Goal: Task Accomplishment & Management: Use online tool/utility

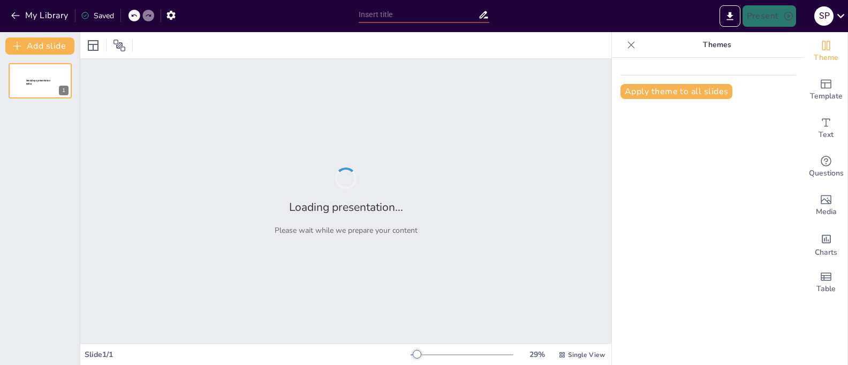
type input "From Chaos to Clarity: Transforming GTM with AI-Driven Solutions"
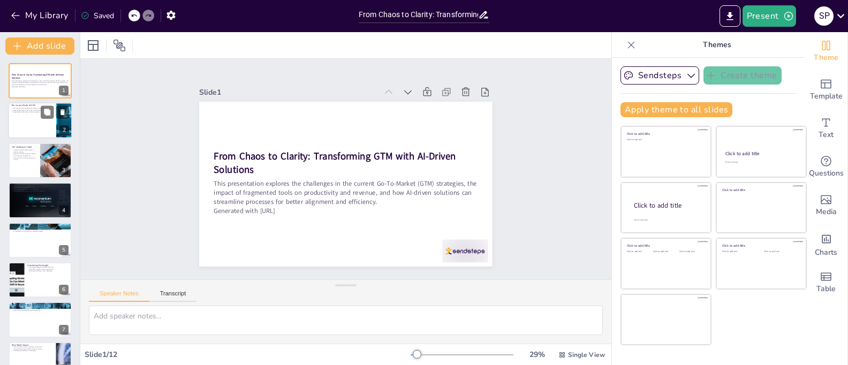
click at [34, 121] on div at bounding box center [40, 121] width 64 height 36
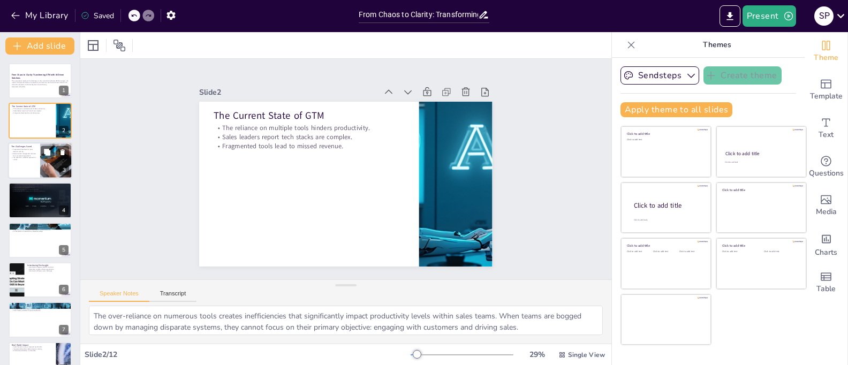
click at [28, 165] on div at bounding box center [40, 160] width 64 height 36
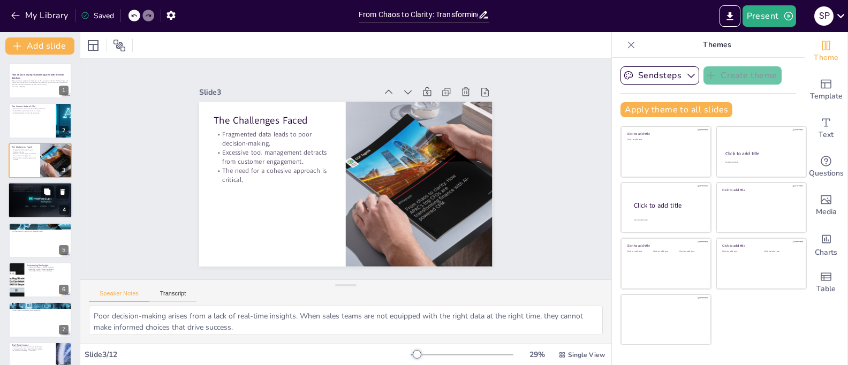
click at [31, 210] on div at bounding box center [40, 200] width 66 height 36
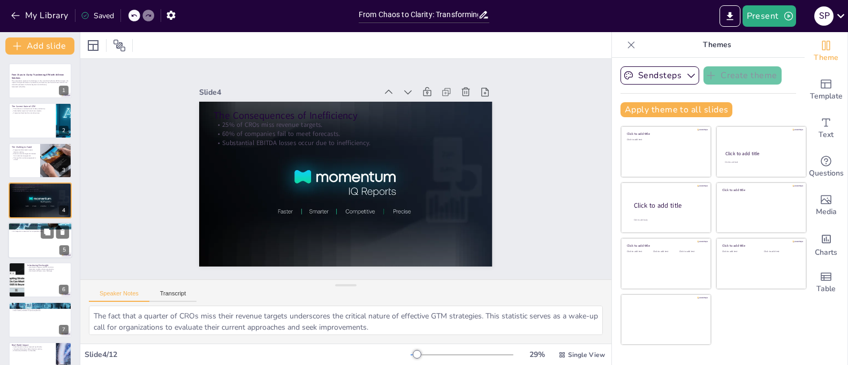
click at [28, 246] on div at bounding box center [40, 240] width 64 height 36
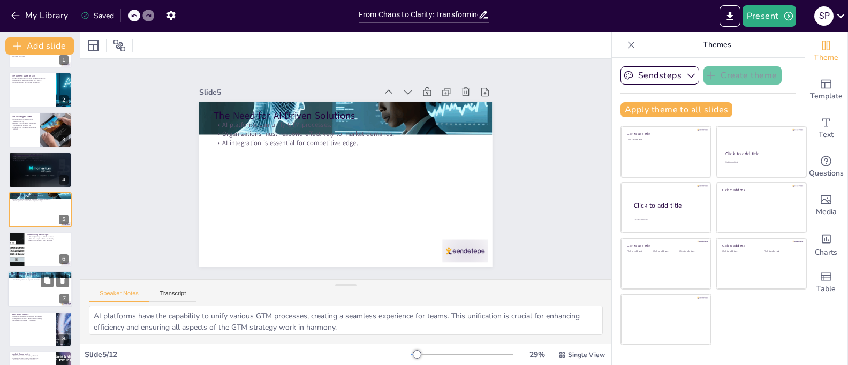
click at [28, 283] on div at bounding box center [40, 290] width 64 height 36
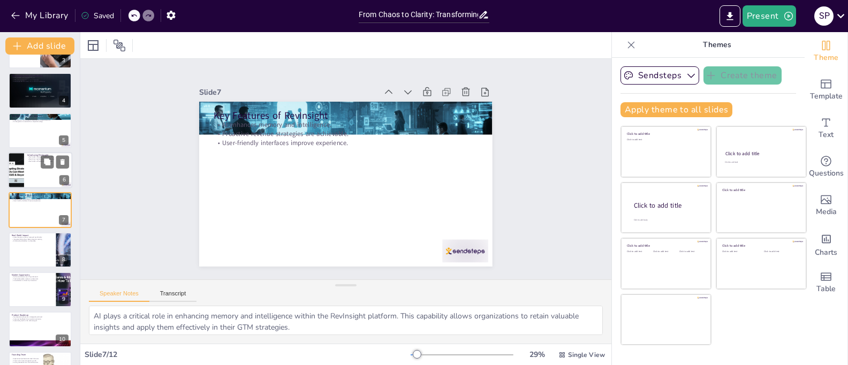
click at [28, 167] on div at bounding box center [40, 170] width 64 height 36
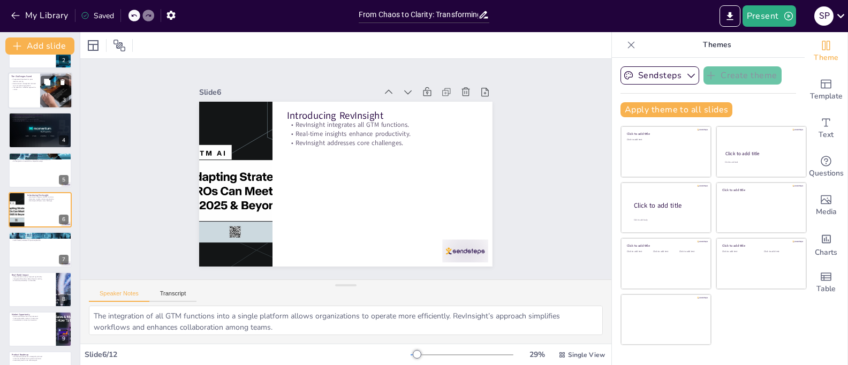
click at [19, 93] on div at bounding box center [40, 90] width 64 height 36
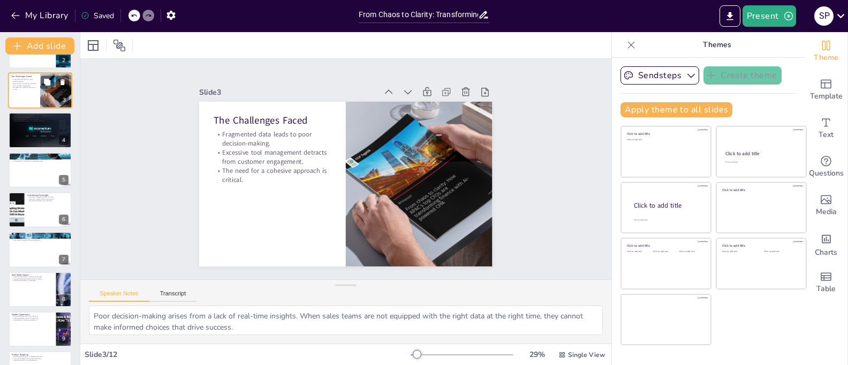
scroll to position [0, 0]
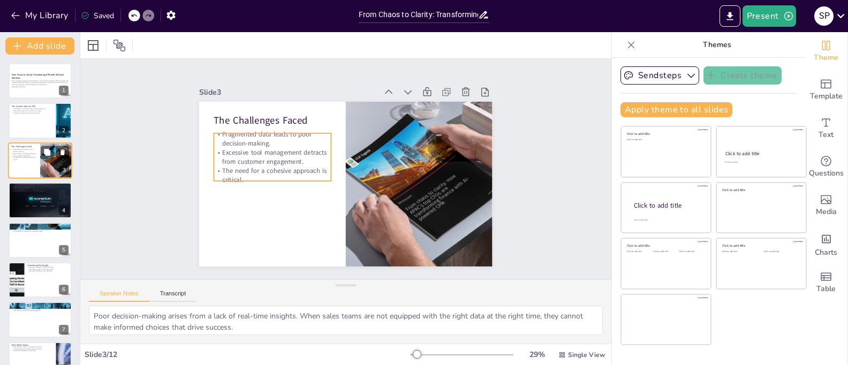
click at [24, 149] on p "Fragmented data leads to poor decision-making." at bounding box center [24, 151] width 26 height 4
click at [25, 201] on div at bounding box center [40, 200] width 66 height 36
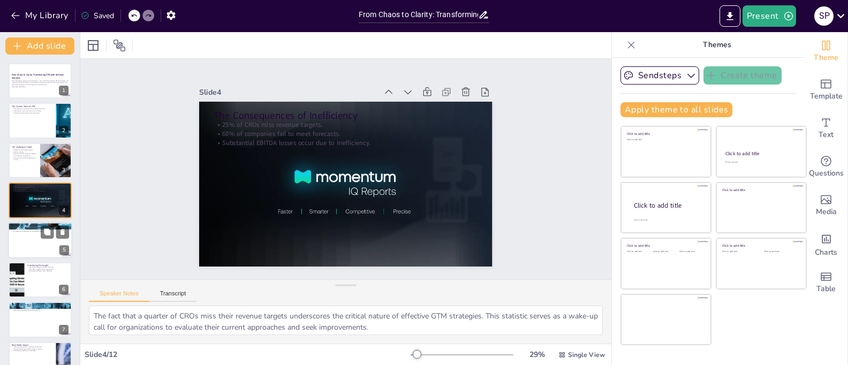
click at [28, 231] on p "AI integration is essential for competitive edge." at bounding box center [40, 231] width 58 height 2
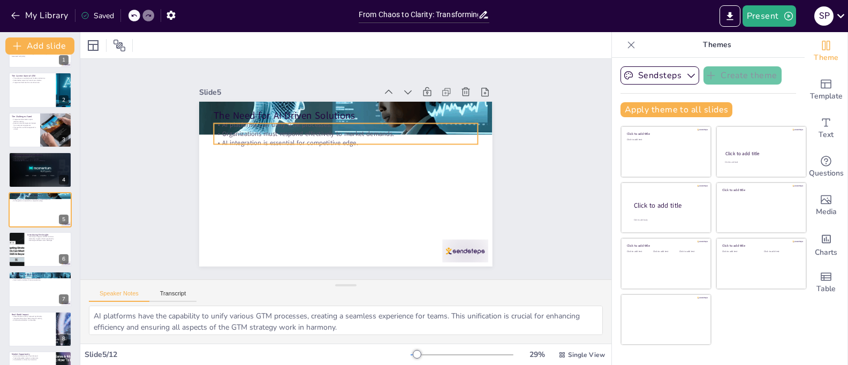
click at [235, 137] on p "AI integration is essential for competitive edge." at bounding box center [349, 143] width 264 height 36
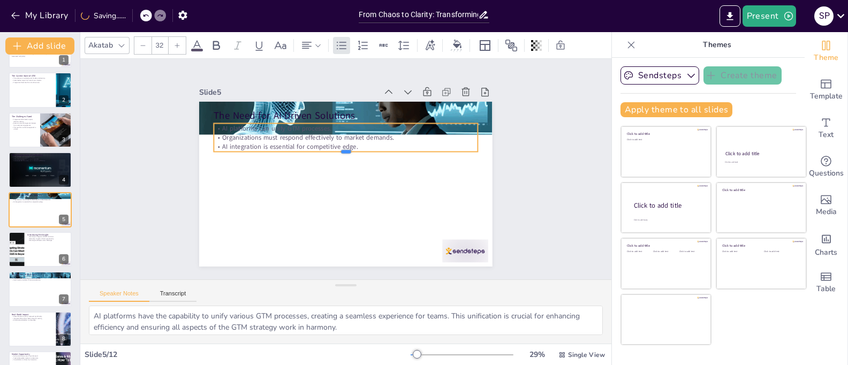
drag, startPoint x: 260, startPoint y: 140, endPoint x: 261, endPoint y: 149, distance: 8.6
click at [261, 149] on div at bounding box center [348, 156] width 264 height 36
drag, startPoint x: 261, startPoint y: 149, endPoint x: 262, endPoint y: 155, distance: 6.0
click at [262, 155] on div at bounding box center [346, 158] width 264 height 9
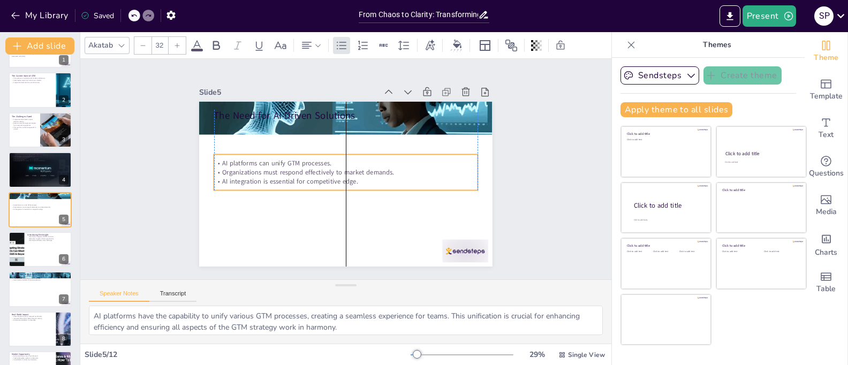
drag, startPoint x: 307, startPoint y: 119, endPoint x: 311, endPoint y: 151, distance: 31.2
click at [311, 151] on div "AI platforms can unify GTM processes. Organizations must respond effectively to…" at bounding box center [346, 172] width 266 height 63
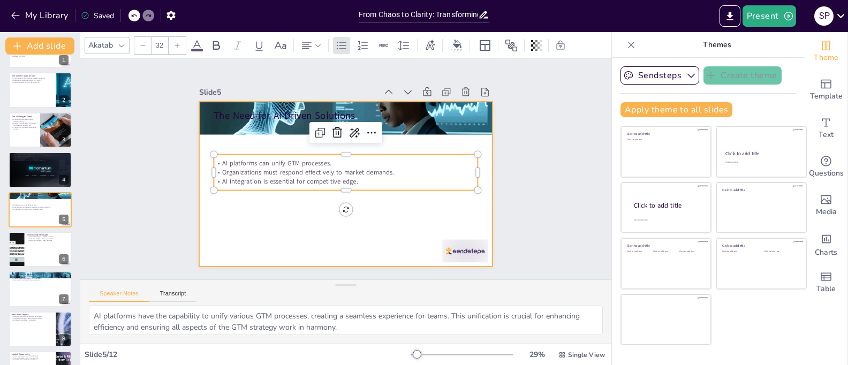
click at [275, 210] on div at bounding box center [346, 184] width 294 height 165
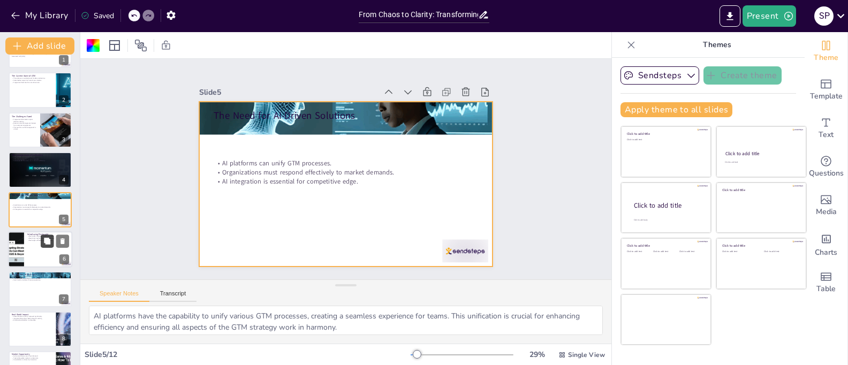
click at [44, 242] on icon at bounding box center [46, 240] width 7 height 7
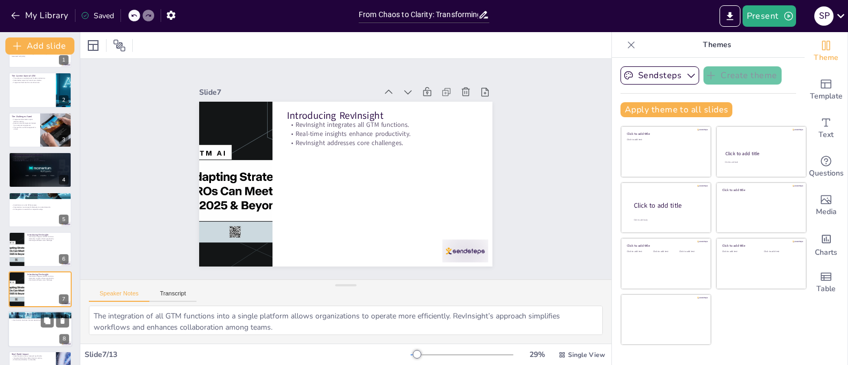
scroll to position [110, 0]
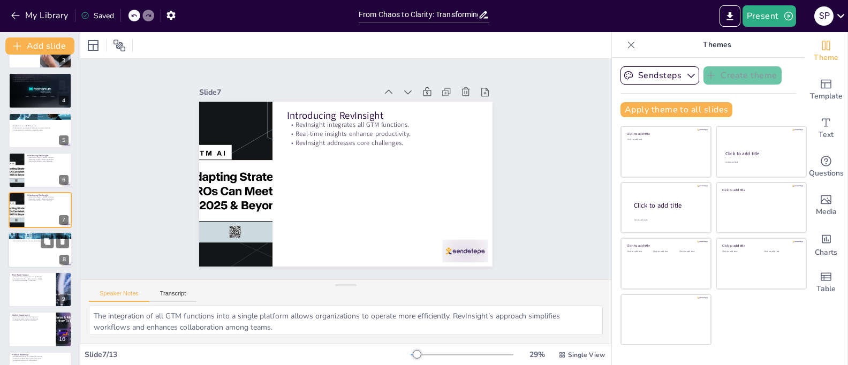
click at [21, 251] on div at bounding box center [40, 250] width 64 height 36
type textarea "AI plays a critical role in enhancing memory and intelligence within the RevIns…"
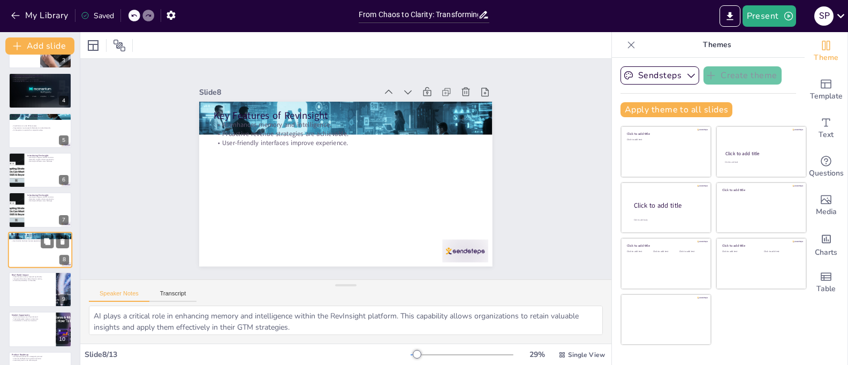
scroll to position [150, 0]
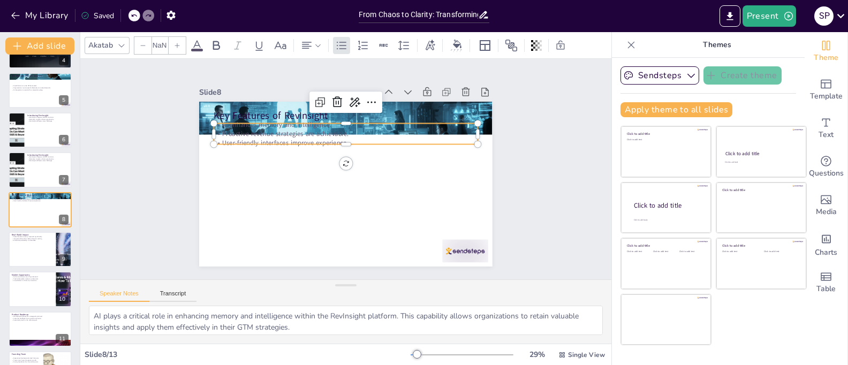
type input "32"
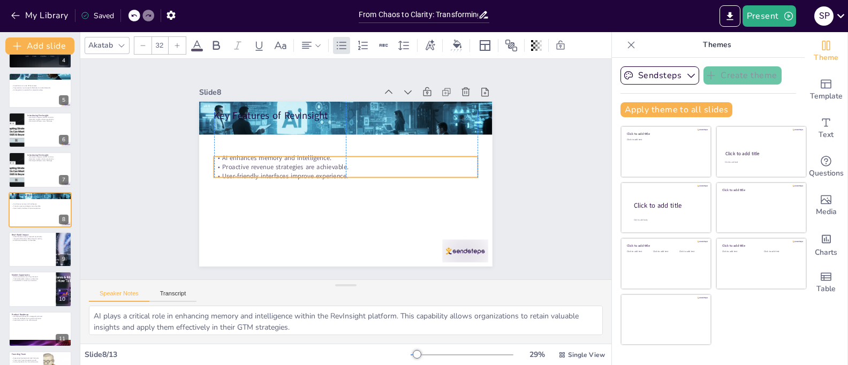
drag, startPoint x: 282, startPoint y: 140, endPoint x: 279, endPoint y: 173, distance: 33.4
click at [279, 173] on p "User-friendly interfaces improve experience." at bounding box center [346, 176] width 264 height 9
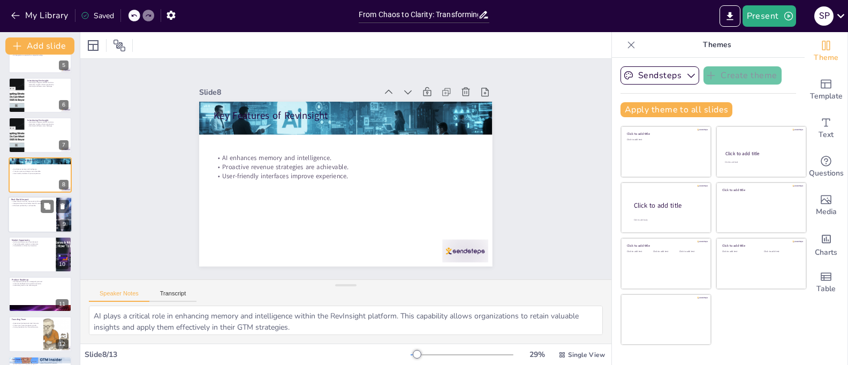
click at [34, 205] on p "Enhanced profitability is achievable." at bounding box center [32, 206] width 42 height 2
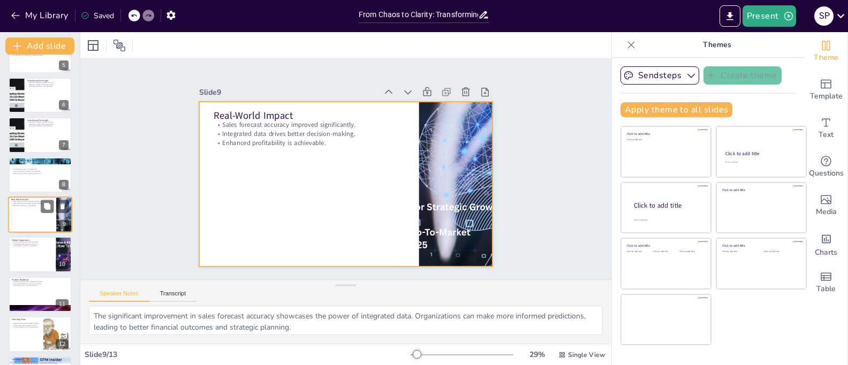
scroll to position [190, 0]
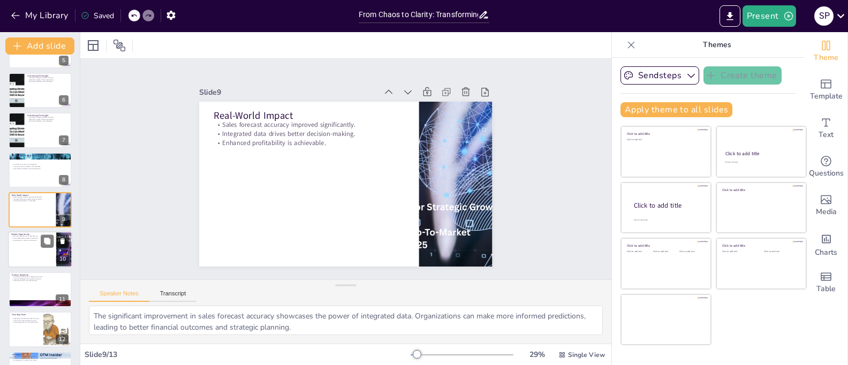
click at [33, 253] on div at bounding box center [40, 250] width 64 height 36
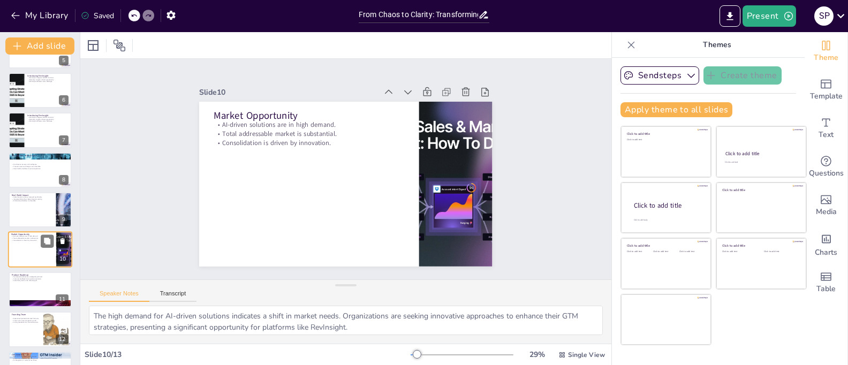
scroll to position [220, 0]
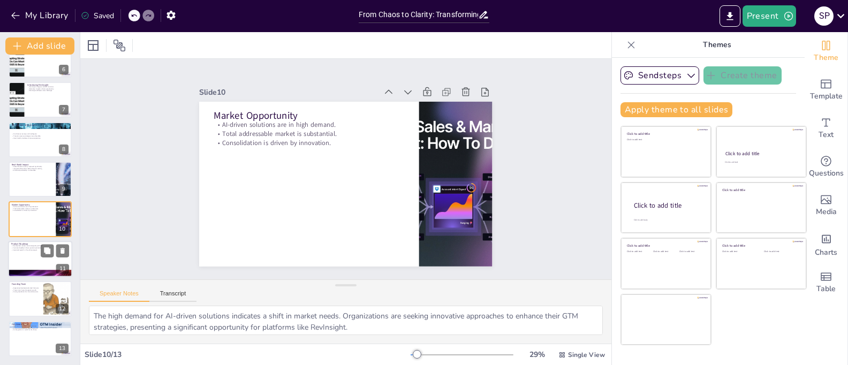
click at [25, 249] on p "Sustained growth is the ultimate goal." at bounding box center [40, 250] width 58 height 2
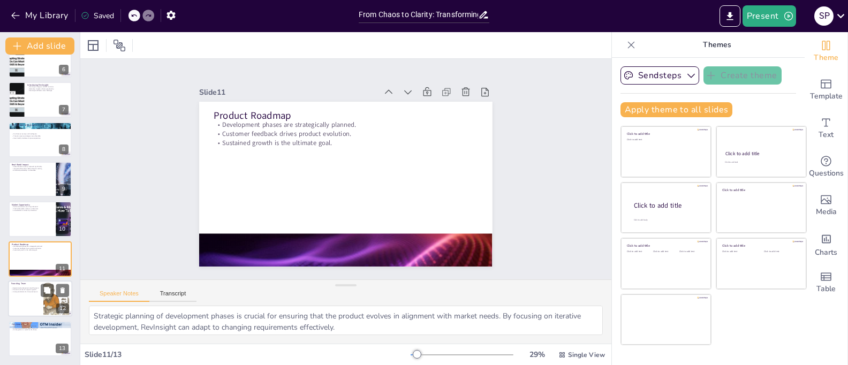
click at [28, 290] on p "Proven track record supports growth." at bounding box center [25, 290] width 29 height 2
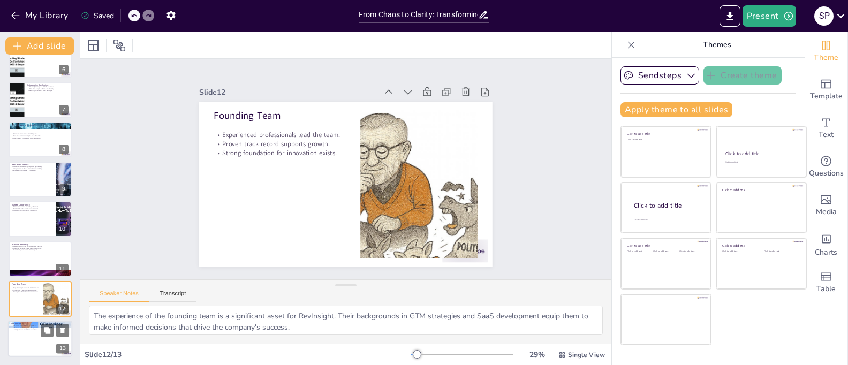
click at [32, 332] on div at bounding box center [40, 339] width 64 height 36
type textarea "The transformation of GTM strategies through RevInsight's solutions signifies a…"
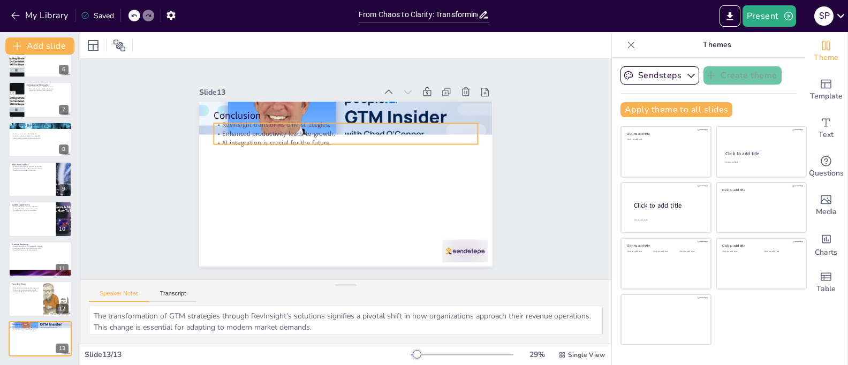
click at [234, 131] on p "Enhanced productivity leads to growth." at bounding box center [350, 134] width 264 height 36
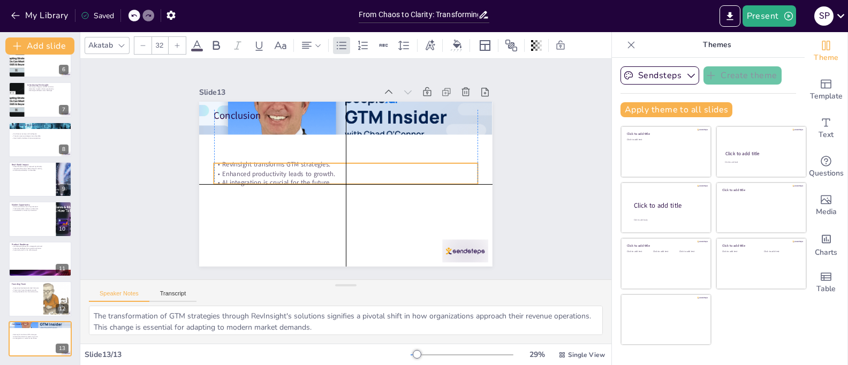
drag, startPoint x: 332, startPoint y: 121, endPoint x: 334, endPoint y: 156, distance: 35.4
click at [334, 156] on p "RevInsight transforms GTM strategies." at bounding box center [347, 164] width 264 height 36
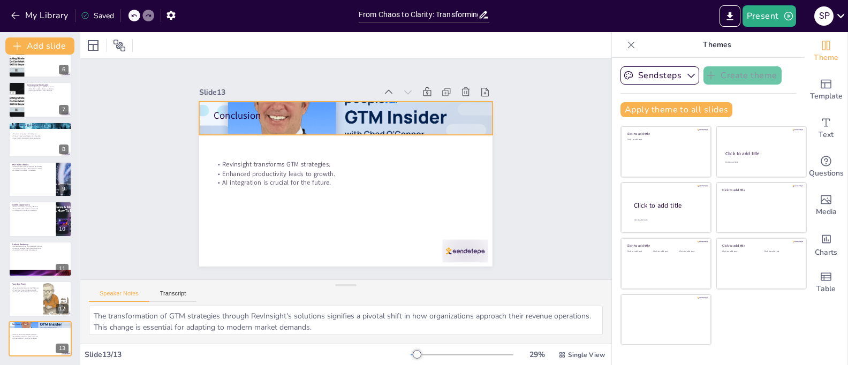
click at [387, 121] on div at bounding box center [346, 118] width 294 height 153
click at [387, 121] on div at bounding box center [356, 119] width 319 height 211
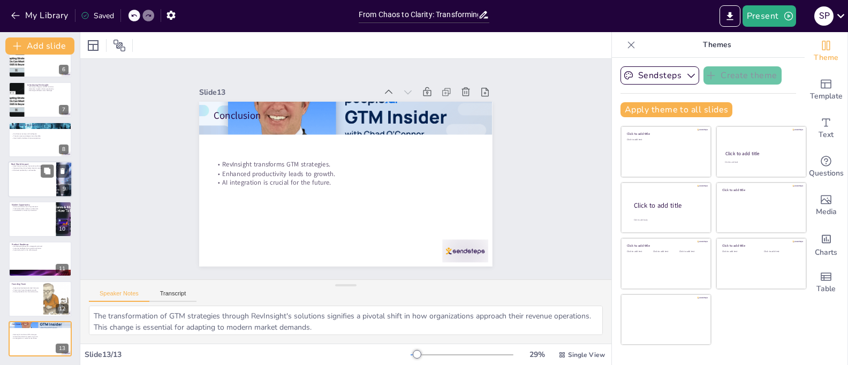
scroll to position [0, 0]
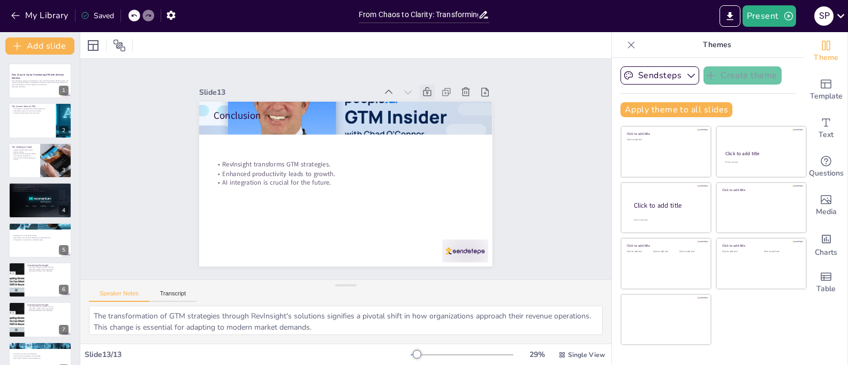
click at [429, 95] on icon at bounding box center [435, 101] width 12 height 12
click at [422, 90] on icon at bounding box center [427, 92] width 11 height 11
click at [429, 95] on icon at bounding box center [435, 101] width 12 height 12
click at [733, 17] on icon "Export to PowerPoint" at bounding box center [730, 16] width 11 height 11
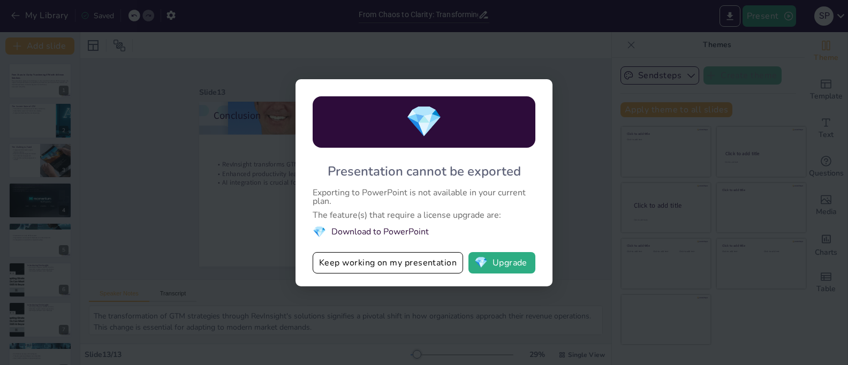
click at [378, 231] on li "💎 Download to PowerPoint" at bounding box center [424, 232] width 223 height 14
click at [362, 220] on div "The feature(s) that require a license upgrade are:" at bounding box center [424, 215] width 223 height 9
click at [600, 198] on div "💎 Presentation cannot be exported Exporting to PowerPoint is not available in y…" at bounding box center [424, 182] width 848 height 365
click at [562, 197] on div "💎 Presentation cannot be exported Exporting to PowerPoint is not available in y…" at bounding box center [424, 182] width 848 height 365
click at [268, 227] on div "💎 Presentation cannot be exported Exporting to PowerPoint is not available in y…" at bounding box center [424, 182] width 848 height 365
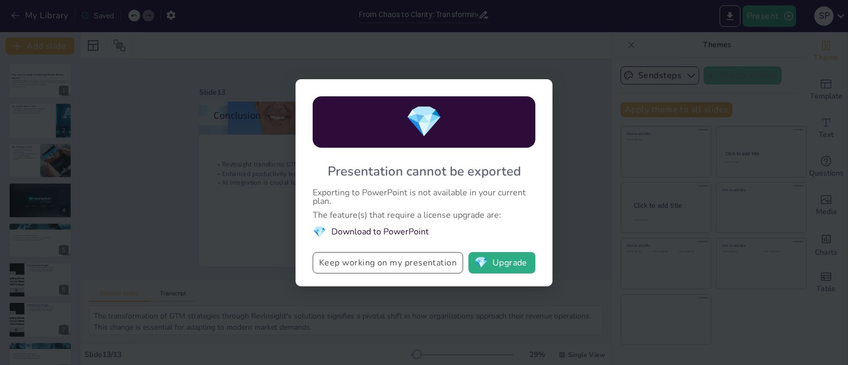
click at [384, 260] on button "Keep working on my presentation" at bounding box center [388, 262] width 151 height 21
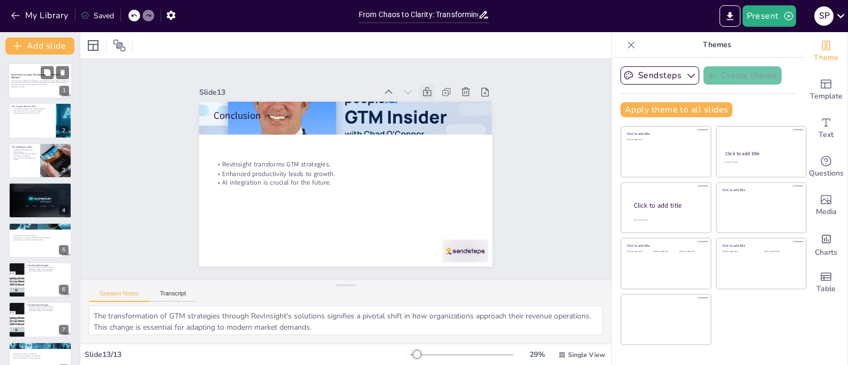
click at [41, 87] on p "Generated with [URL]" at bounding box center [40, 87] width 58 height 2
